Goal: Task Accomplishment & Management: Manage account settings

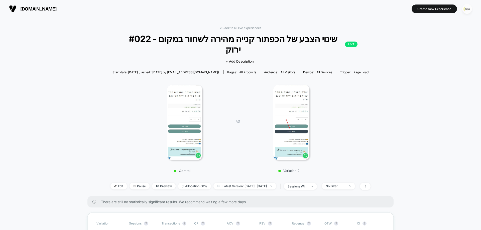
click at [465, 9] on img "button" at bounding box center [467, 9] width 10 height 10
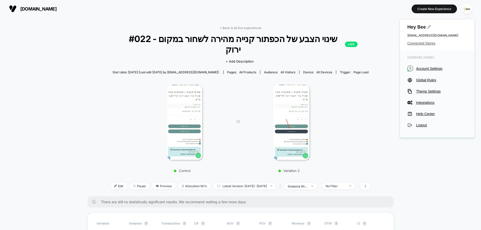
click at [412, 42] on span "Connected Stores" at bounding box center [437, 43] width 60 height 4
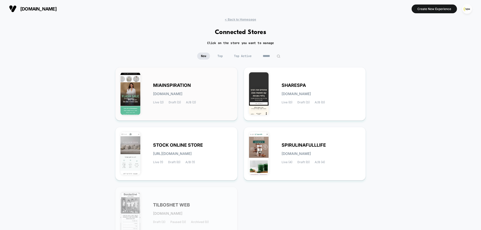
click at [168, 81] on div "MIAINSPIRATION [DOMAIN_NAME] Live (2) Draft (3) A/B (2)" at bounding box center [176, 93] width 112 height 43
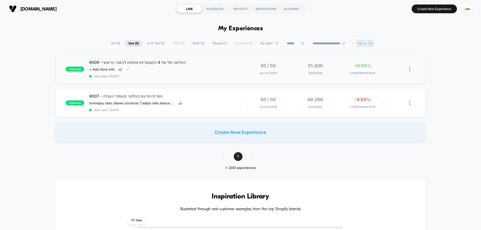
click at [180, 69] on div "Click to view images Click to edit experience details + Add more info" at bounding box center [142, 69] width 106 height 4
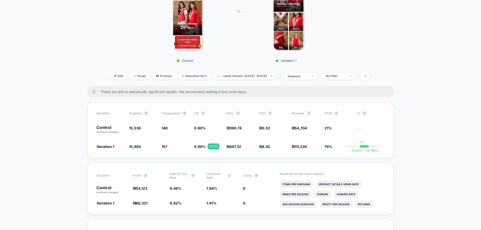
scroll to position [100, 0]
click at [346, 76] on div "No Filter" at bounding box center [336, 76] width 20 height 4
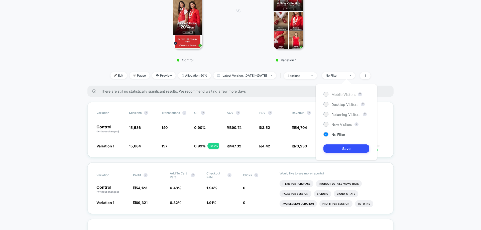
click at [341, 92] on div "Mobile Visitors ? Desktop Visitors ? Returning Visitors ? New Visitors ? No Fil…" at bounding box center [346, 122] width 61 height 76
click at [341, 92] on span "Mobile Visitors" at bounding box center [343, 94] width 24 height 4
click at [342, 148] on button "Save" at bounding box center [346, 148] width 46 height 8
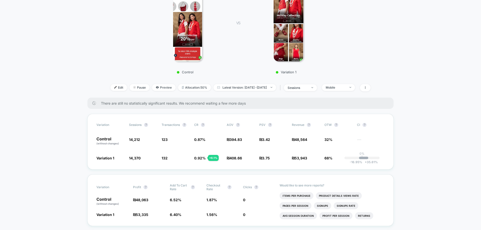
scroll to position [125, 0]
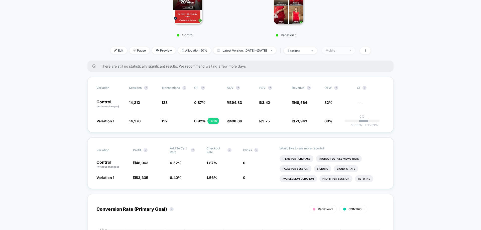
click at [346, 50] on div "Mobile" at bounding box center [336, 51] width 20 height 4
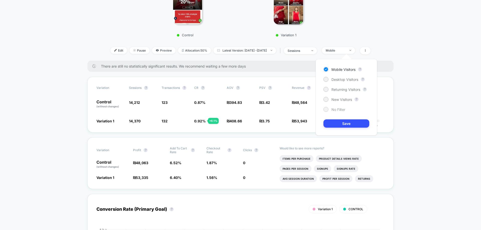
click at [340, 108] on span "No Filter" at bounding box center [338, 109] width 14 height 4
click at [342, 124] on button "Save" at bounding box center [346, 123] width 46 height 8
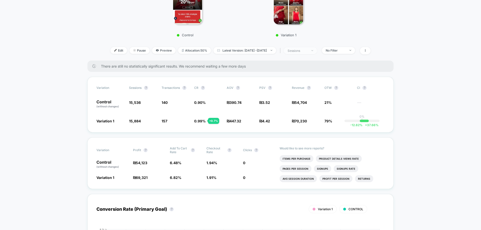
click at [308, 52] on div "sessions" at bounding box center [297, 51] width 20 height 4
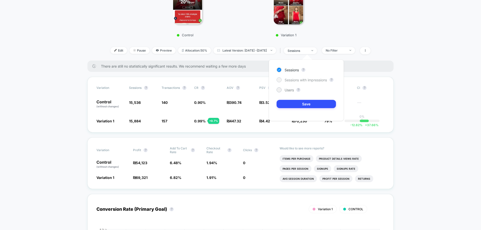
click at [305, 81] on span "Sessions with impressions" at bounding box center [305, 80] width 42 height 4
click at [307, 103] on button "Save" at bounding box center [305, 104] width 59 height 8
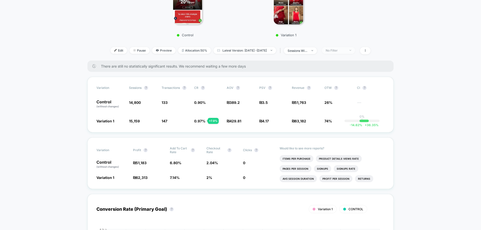
click at [344, 52] on div "No Filter" at bounding box center [336, 51] width 20 height 4
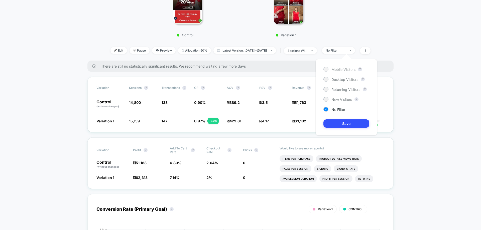
click at [342, 70] on span "Mobile Visitors" at bounding box center [343, 69] width 24 height 4
click at [347, 124] on button "Save" at bounding box center [346, 123] width 46 height 8
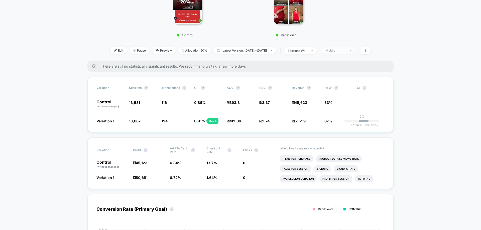
click at [345, 52] on div "Mobile" at bounding box center [336, 51] width 20 height 4
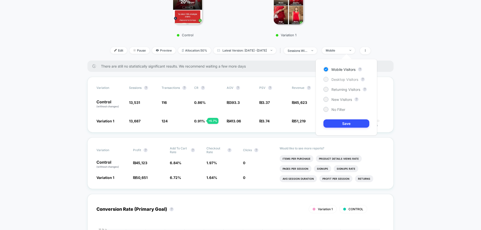
click at [345, 78] on span "Desktop Visitors" at bounding box center [344, 79] width 27 height 4
click at [345, 124] on button "Save" at bounding box center [346, 123] width 46 height 8
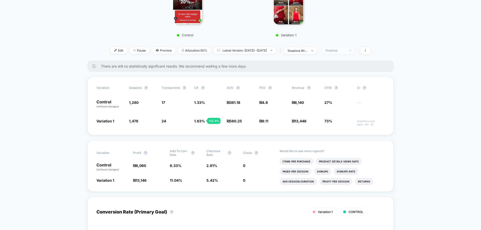
click at [355, 48] on span "Desktop" at bounding box center [338, 50] width 33 height 7
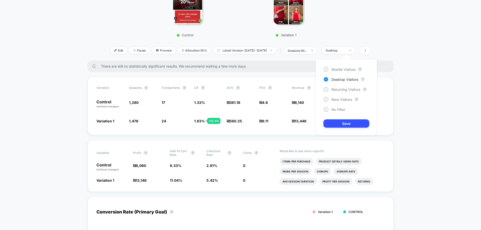
drag, startPoint x: 339, startPoint y: 88, endPoint x: 340, endPoint y: 94, distance: 5.5
click at [339, 89] on span "Returning Visitors" at bounding box center [345, 89] width 29 height 4
click at [342, 123] on button "Save" at bounding box center [346, 123] width 46 height 8
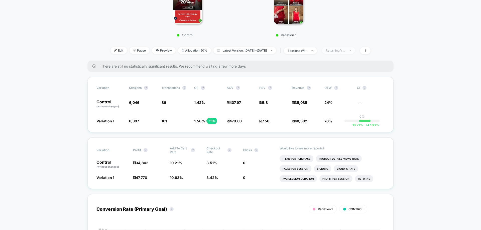
click at [346, 49] on div "Returning Visitors" at bounding box center [336, 51] width 20 height 4
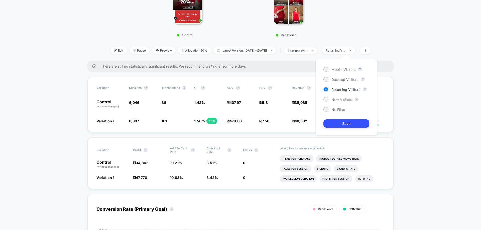
click at [344, 98] on span "New Visitors" at bounding box center [341, 99] width 21 height 4
drag, startPoint x: 345, startPoint y: 122, endPoint x: 311, endPoint y: 123, distance: 33.8
click at [345, 122] on button "Save" at bounding box center [346, 123] width 46 height 8
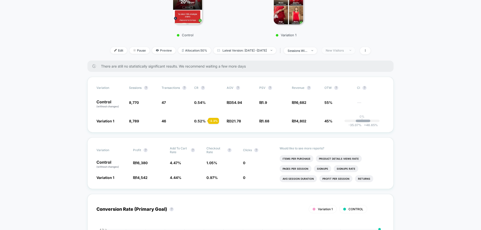
click at [341, 51] on div "New Visitors" at bounding box center [336, 51] width 20 height 4
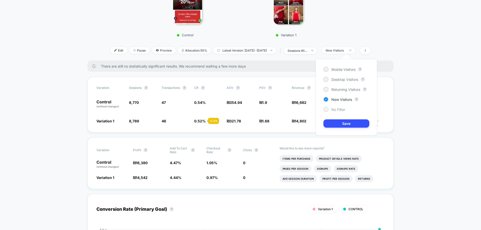
click at [334, 108] on span "No Filter" at bounding box center [338, 109] width 14 height 4
click at [342, 120] on button "Save" at bounding box center [346, 123] width 46 height 8
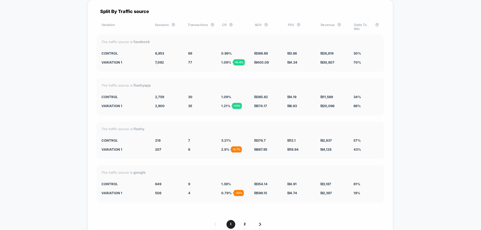
scroll to position [1822, 0]
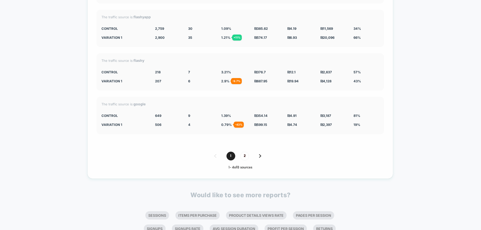
drag, startPoint x: 246, startPoint y: 146, endPoint x: 243, endPoint y: 146, distance: 3.0
click at [246, 152] on span "2" at bounding box center [244, 156] width 9 height 9
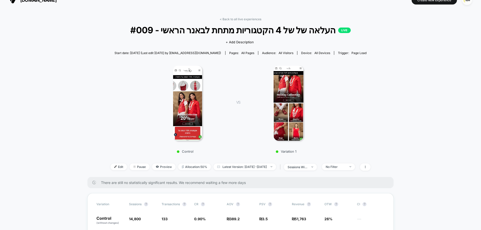
scroll to position [0, 0]
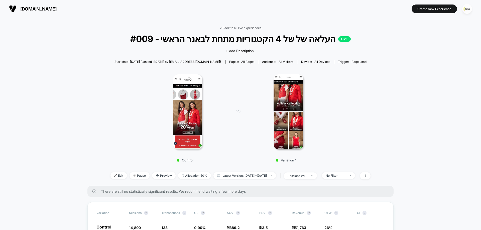
click at [232, 28] on link "< Back to all live experiences" at bounding box center [241, 28] width 42 height 4
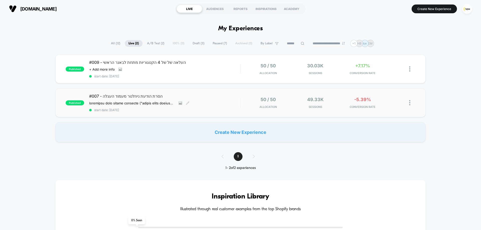
click at [206, 100] on div "#007 - הסרת הודעת ניוזלטר מעמוד העגלה השערה הסרת הצעת ההרשמה לניוזלטר ("הירשמי …" at bounding box center [164, 103] width 151 height 18
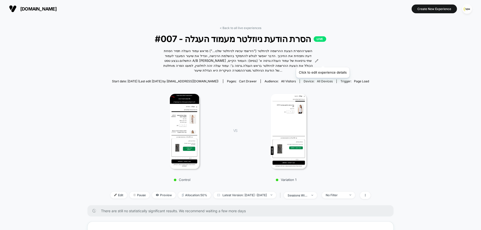
click at [318, 61] on icon at bounding box center [316, 60] width 3 height 3
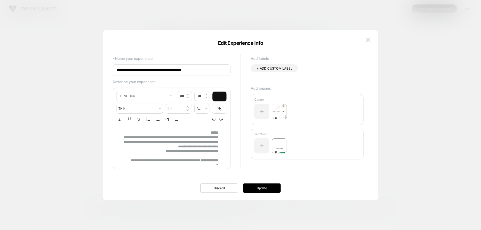
type input "****"
click at [206, 140] on p "**********" at bounding box center [169, 142] width 97 height 14
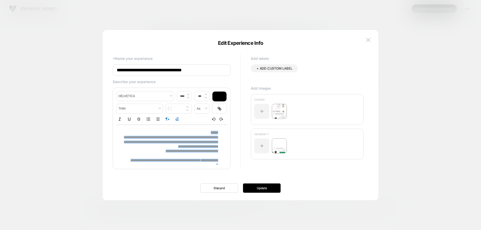
copy div "**********"
click at [367, 39] on img at bounding box center [368, 40] width 5 height 4
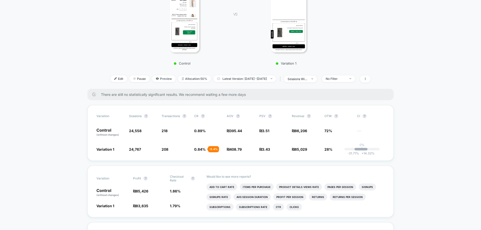
scroll to position [150, 0]
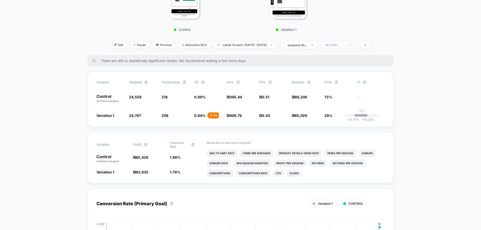
click at [339, 45] on div "No Filter" at bounding box center [336, 45] width 20 height 4
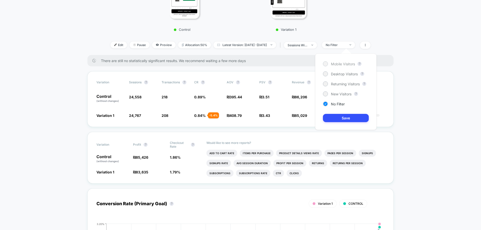
click at [343, 65] on span "Mobile Visitors" at bounding box center [343, 64] width 24 height 4
drag, startPoint x: 358, startPoint y: 125, endPoint x: 357, endPoint y: 120, distance: 5.8
click at [358, 124] on div "Mobile Visitors ? Desktop Visitors ? Returning Visitors ? New Visitors ? No Fil…" at bounding box center [345, 92] width 61 height 76
click at [357, 119] on button "Save" at bounding box center [346, 118] width 46 height 8
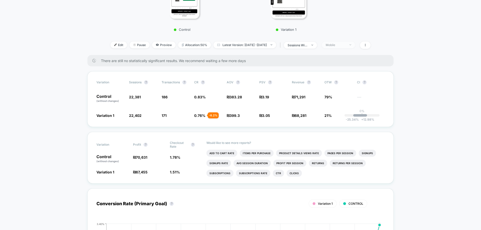
click at [345, 46] on div "Mobile" at bounding box center [336, 45] width 20 height 4
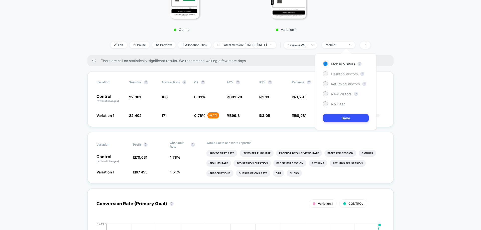
click at [344, 72] on span "Desktop Visitors" at bounding box center [344, 74] width 27 height 4
drag, startPoint x: 353, startPoint y: 118, endPoint x: 315, endPoint y: 112, distance: 38.2
click at [351, 117] on button "Save" at bounding box center [346, 118] width 46 height 8
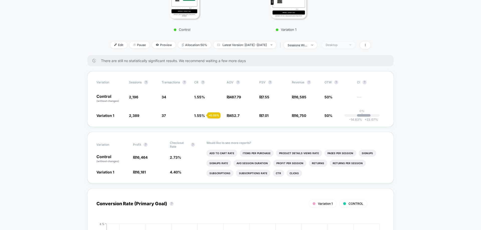
click at [346, 45] on div "Desktop" at bounding box center [336, 45] width 20 height 4
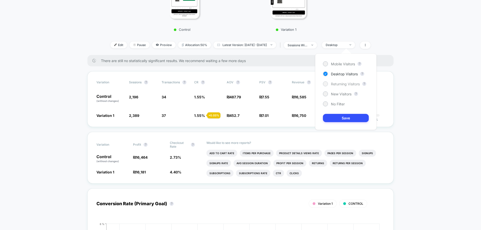
click at [332, 85] on span "Returning Visitors" at bounding box center [345, 84] width 29 height 4
click at [333, 111] on div "Mobile Visitors ? Desktop Visitors ? Returning Visitors ? New Visitors ? No Fil…" at bounding box center [345, 92] width 61 height 76
click at [323, 120] on button "Save" at bounding box center [346, 118] width 46 height 8
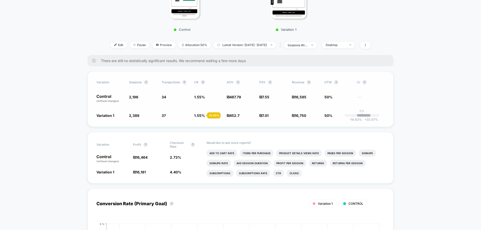
click at [331, 116] on span "50%" at bounding box center [328, 115] width 8 height 4
click at [339, 45] on div "Returning Visitors" at bounding box center [336, 45] width 20 height 4
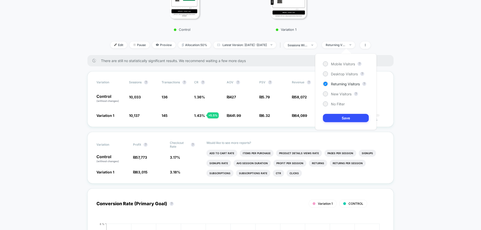
click at [338, 91] on div "Mobile Visitors ? Desktop Visitors ? Returning Visitors ? New Visitors ? No Fil…" at bounding box center [345, 92] width 61 height 76
click at [338, 94] on span "New Visitors" at bounding box center [341, 94] width 21 height 4
click at [342, 119] on button "Save" at bounding box center [346, 118] width 46 height 8
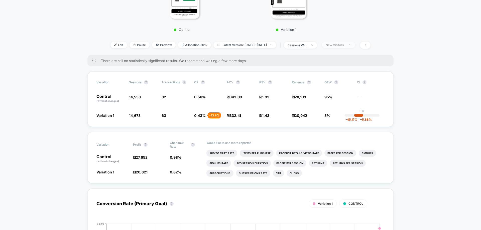
click at [345, 47] on span "New Visitors" at bounding box center [338, 45] width 33 height 7
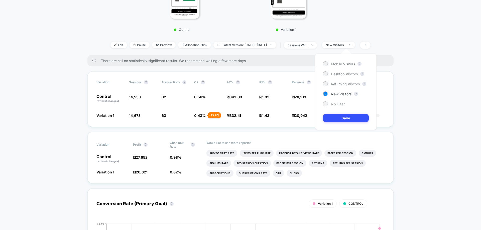
click at [334, 105] on span "No Filter" at bounding box center [338, 104] width 14 height 4
click at [339, 114] on button "Save" at bounding box center [346, 118] width 46 height 8
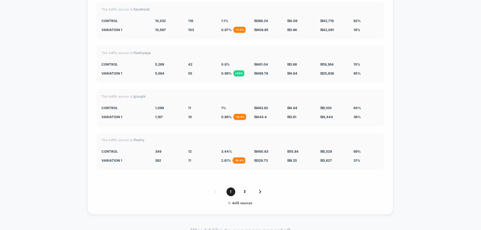
scroll to position [1628, 0]
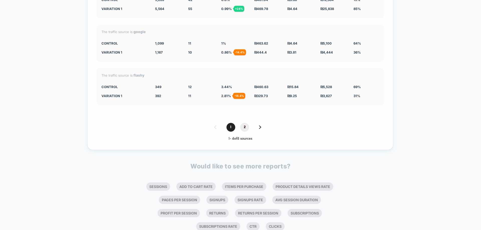
click at [242, 123] on span "2" at bounding box center [244, 127] width 9 height 9
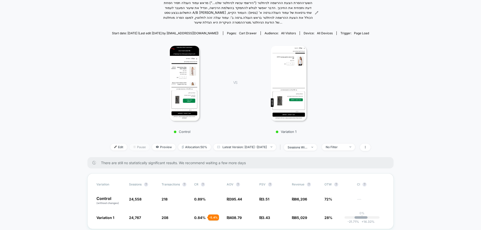
scroll to position [50, 0]
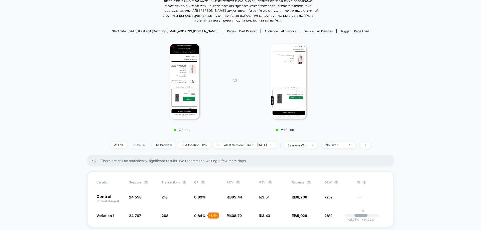
click at [130, 146] on span "Pause" at bounding box center [139, 145] width 20 height 7
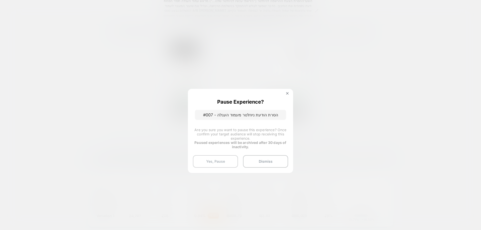
click at [210, 162] on button "Yes, Pause" at bounding box center [215, 161] width 45 height 13
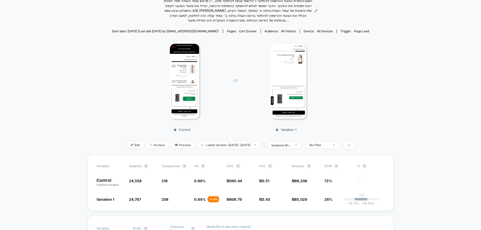
scroll to position [0, 0]
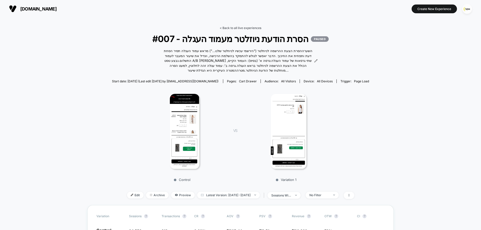
click at [253, 26] on link "< Back to all live experiences" at bounding box center [241, 28] width 42 height 4
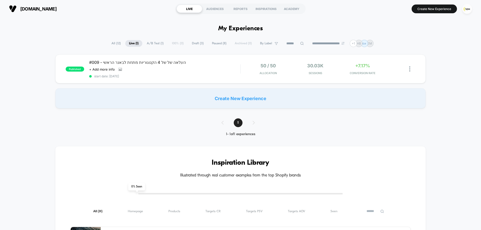
click at [211, 44] on span "Paused ( 8 )" at bounding box center [219, 43] width 22 height 7
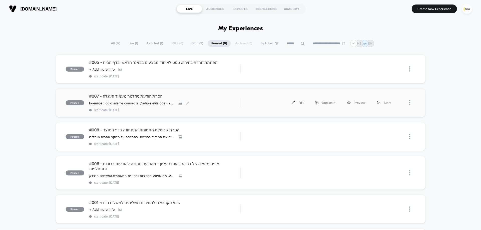
click at [142, 101] on div "#007 - הסרת הודעת ניוזלטר מעמוד העגלה השערה הסרת הצעת ההרשמה לניוזלטר ("הירשמי …" at bounding box center [164, 103] width 151 height 18
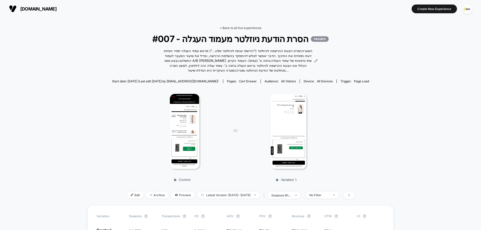
click at [244, 27] on link "< Back to all live experiences" at bounding box center [241, 28] width 42 height 4
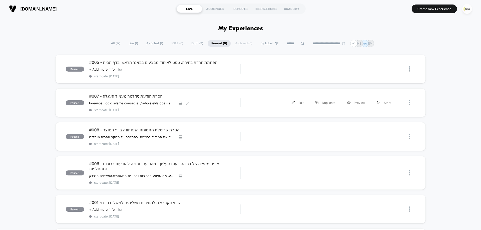
click at [147, 99] on div "#007 - הסרת הודעת ניוזלטר מעמוד העגלה השערה הסרת הצעת ההרשמה לניוזלטר ("הירשמי …" at bounding box center [164, 103] width 151 height 18
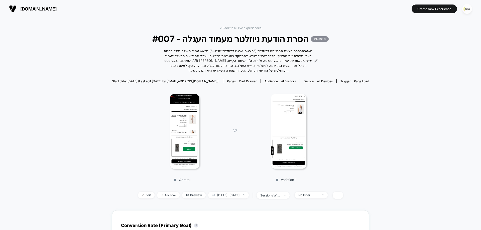
click at [168, 109] on div at bounding box center [184, 131] width 82 height 75
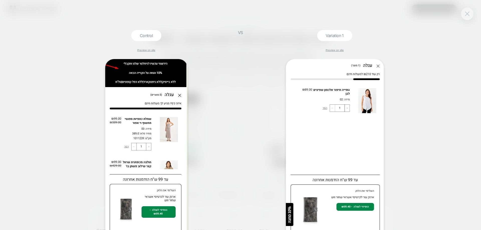
click at [467, 15] on img at bounding box center [467, 14] width 5 height 4
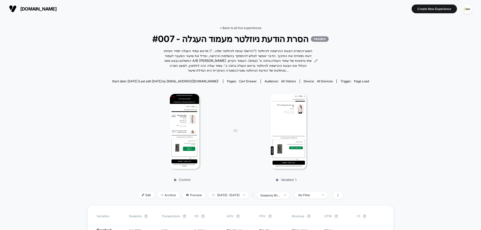
click at [249, 28] on link "< Back to all live experiences" at bounding box center [241, 28] width 42 height 4
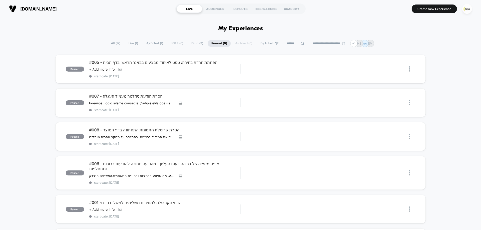
click at [128, 43] on span "Live ( 1 )" at bounding box center [133, 43] width 17 height 7
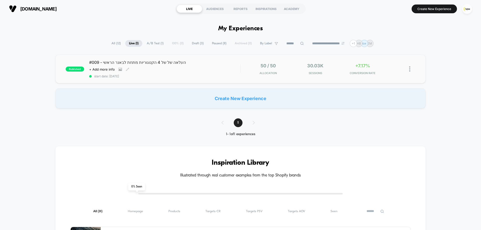
click at [190, 69] on div "Click to view images Click to edit experience details + Add more info" at bounding box center [142, 69] width 106 height 4
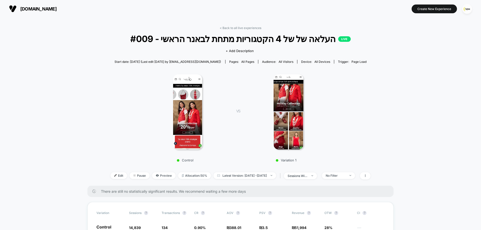
click at [197, 99] on img at bounding box center [187, 111] width 29 height 75
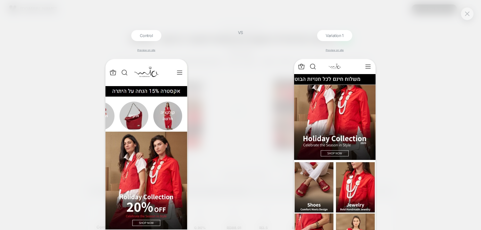
click at [462, 18] on div "Control Preview on site VS Variation 1 Preview on site" at bounding box center [240, 115] width 481 height 230
click at [469, 13] on img at bounding box center [467, 14] width 5 height 4
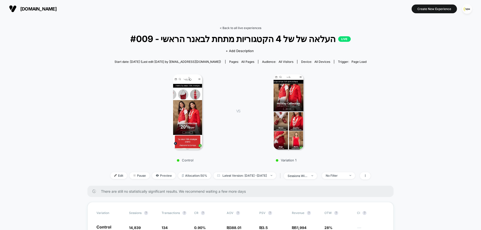
click at [242, 28] on link "< Back to all live experiences" at bounding box center [241, 28] width 42 height 4
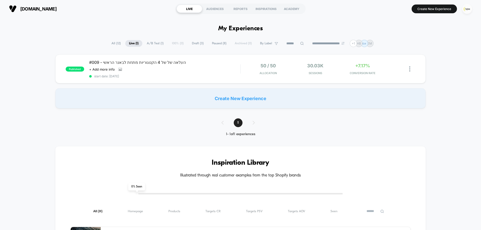
click at [469, 9] on img "button" at bounding box center [467, 9] width 10 height 10
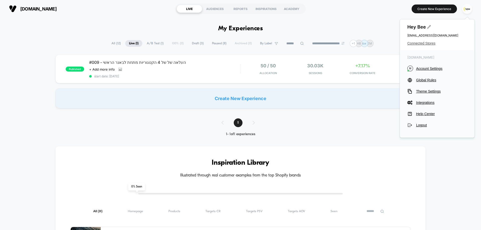
click at [424, 43] on span "Connected Stores" at bounding box center [437, 43] width 60 height 4
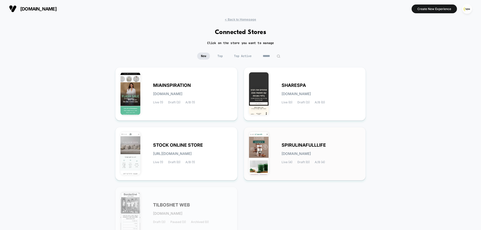
click at [303, 148] on div "SPIRULINAFULLLIFE [DOMAIN_NAME] Live (4) Draft (0) A/B (4)" at bounding box center [320, 153] width 79 height 21
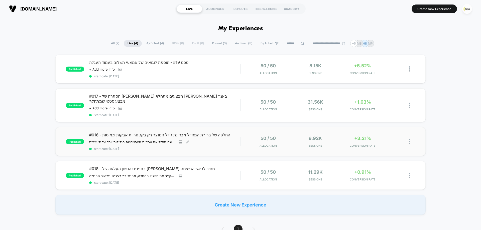
click at [182, 133] on div "#016 - החלפה של ברירת המחדל מבחינת גודל המוצר רק בקטגוריית אבקות וכמוסות ﻿ההשער…" at bounding box center [164, 141] width 151 height 18
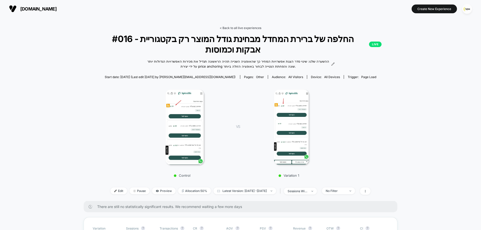
click at [247, 27] on link "< Back to all live experiences" at bounding box center [241, 28] width 42 height 4
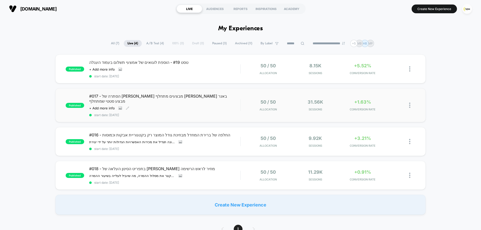
click at [169, 97] on span "#017 - הסתרה של [PERSON_NAME] מבצעים מתחלף [PERSON_NAME] באנר מבצע סטטי שמתחלף" at bounding box center [164, 99] width 151 height 10
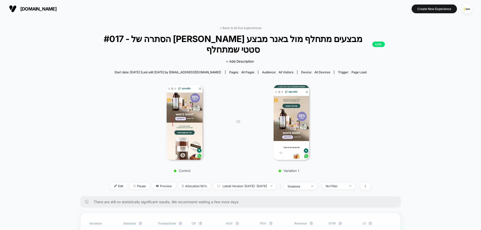
scroll to position [100, 0]
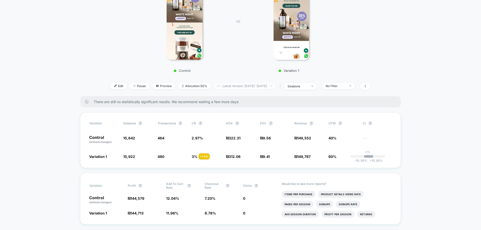
click at [257, 83] on span "Latest Version: Sep 11, 2025 - Sep 25, 2025" at bounding box center [244, 86] width 63 height 7
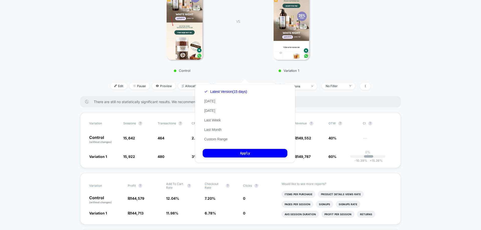
click at [225, 112] on div "Latest Version (15 days) Today Yesterday Last Week Last Month Custom Range" at bounding box center [226, 115] width 46 height 57
click at [215, 110] on button "Yesterday" at bounding box center [210, 110] width 14 height 5
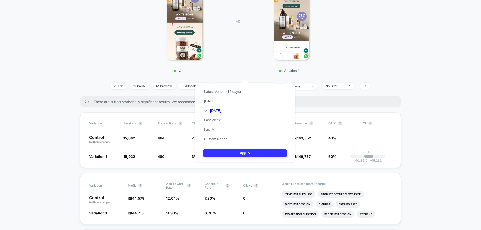
click at [244, 154] on button "Apply" at bounding box center [245, 153] width 85 height 9
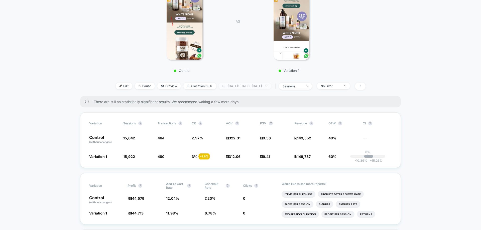
click at [257, 83] on span "Yesterday: Sep 11, 2025 - Sep 25, 2025" at bounding box center [245, 86] width 52 height 7
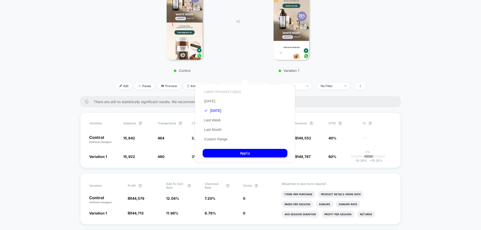
click at [231, 92] on button "Latest Version (15 days)" at bounding box center [223, 91] width 40 height 5
drag, startPoint x: 240, startPoint y: 154, endPoint x: 264, endPoint y: 159, distance: 24.6
click at [240, 154] on button "Apply" at bounding box center [245, 153] width 85 height 9
